Goal: Browse casually

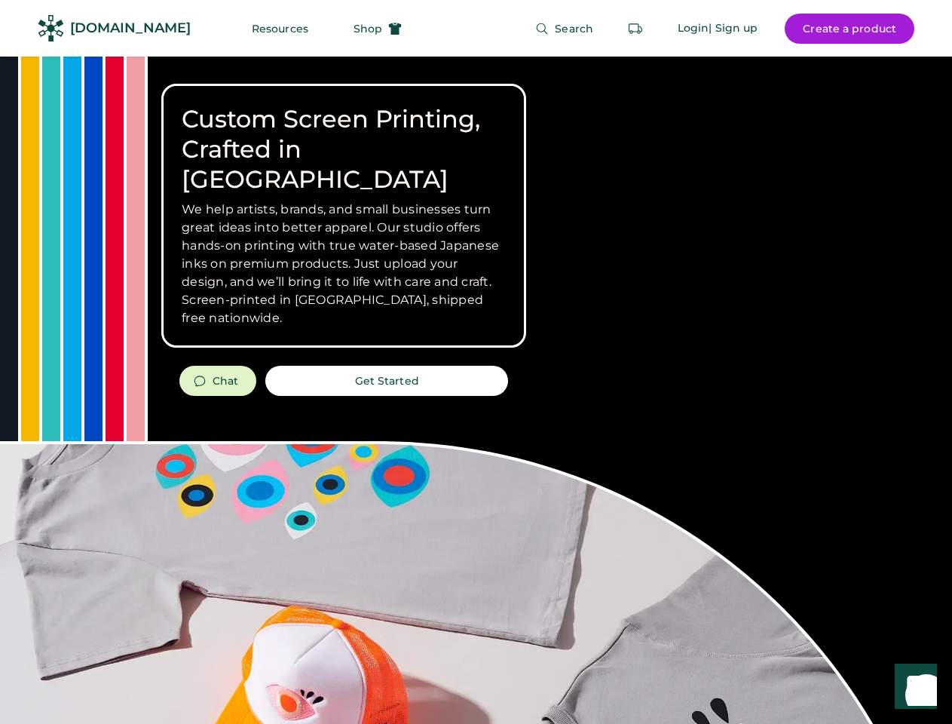
click at [476, 362] on div "Custom Screen Printing, Crafted in [GEOGRAPHIC_DATA] We help artists, brands, a…" at bounding box center [476, 536] width 952 height 958
click at [476, 390] on div "Custom Screen Printing, Crafted in [GEOGRAPHIC_DATA] We help artists, brands, a…" at bounding box center [476, 536] width 952 height 958
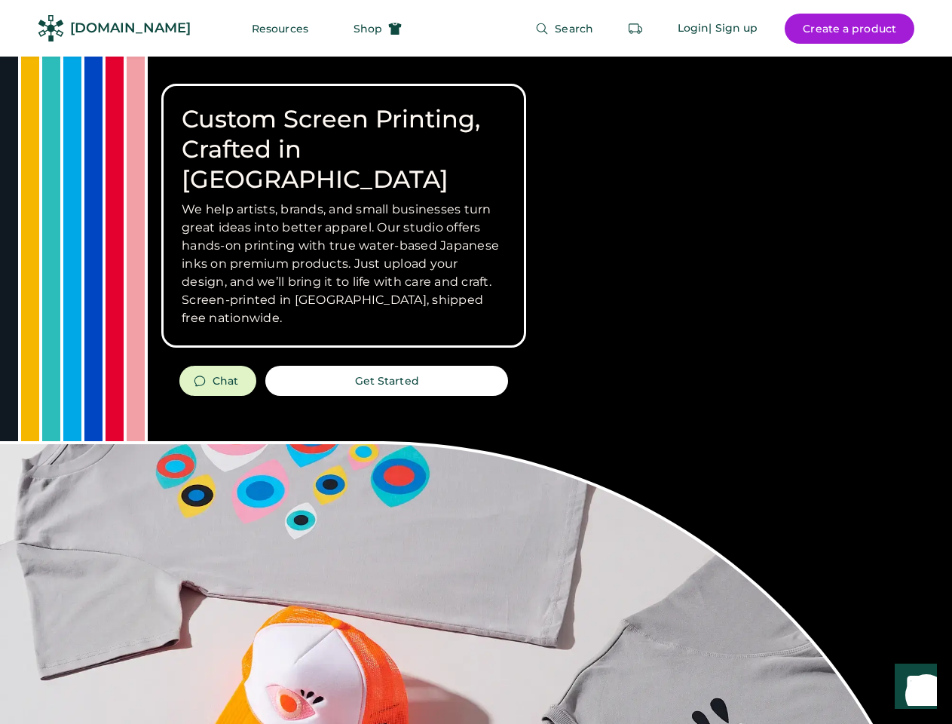
click at [476, 390] on div "Custom Screen Printing, Crafted in [GEOGRAPHIC_DATA] We help artists, brands, a…" at bounding box center [476, 536] width 952 height 958
click at [344, 216] on h3 "We help artists, brands, and small businesses turn great ideas into better appa…" at bounding box center [344, 264] width 324 height 127
click at [344, 201] on h3 "We help artists, brands, and small businesses turn great ideas into better appa…" at bounding box center [344, 264] width 324 height 127
click at [344, 134] on h1 "Custom Screen Printing, Crafted in [GEOGRAPHIC_DATA]" at bounding box center [344, 149] width 324 height 90
